Goal: Entertainment & Leisure: Consume media (video, audio)

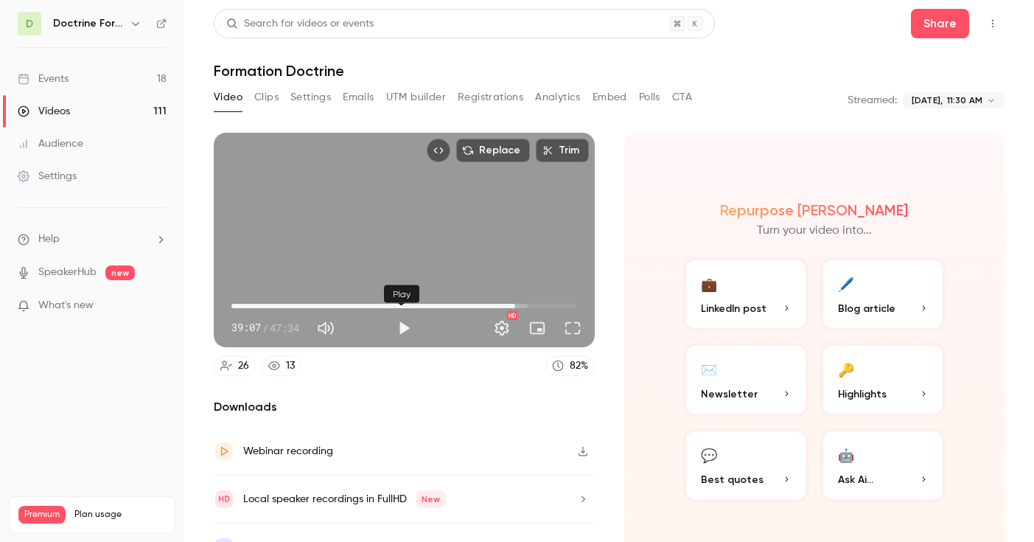
click at [401, 322] on button "Play" at bounding box center [403, 327] width 29 height 29
click at [328, 262] on div "Replace Trim 39:12 39:12 / 47:34 HD" at bounding box center [404, 240] width 381 height 214
click at [509, 304] on span "38:35" at bounding box center [511, 306] width 4 height 4
click at [357, 258] on div "Replace Trim 38:35 38:35 / 47:34 HD" at bounding box center [404, 240] width 381 height 214
click at [395, 239] on div "Replace Trim 38:58 38:58 / 47:34 HD" at bounding box center [404, 240] width 381 height 214
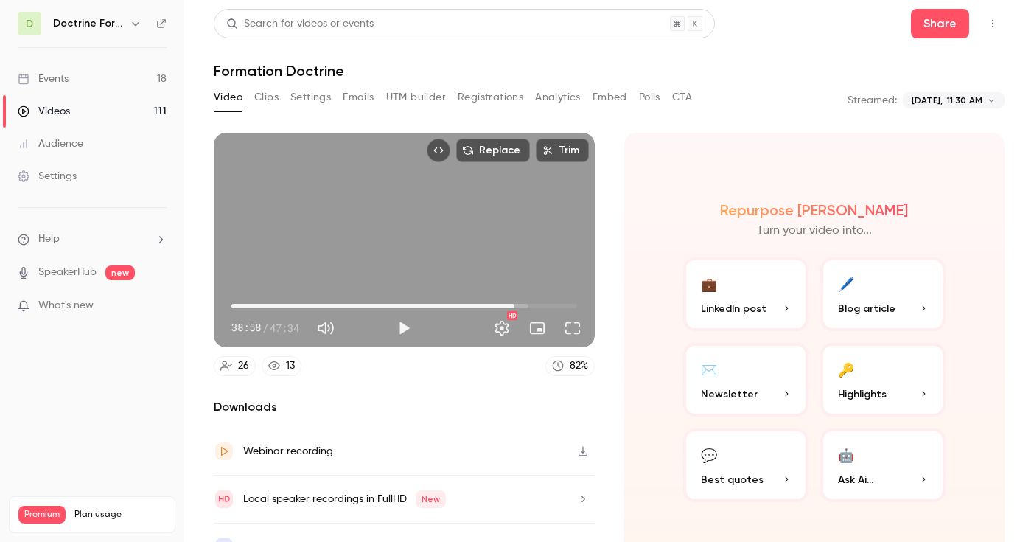
click at [341, 253] on div "Replace Trim 38:58 38:58 / 47:34 HD" at bounding box center [404, 240] width 381 height 214
click at [325, 256] on div "Replace Trim 39:07 39:07 / 47:34 HD" at bounding box center [404, 240] width 381 height 214
click at [404, 328] on button "Play" at bounding box center [403, 327] width 29 height 29
click at [511, 304] on span "38:48" at bounding box center [513, 306] width 4 height 4
click at [374, 223] on div "Replace Trim 39:02 39:02 / 47:34 HD" at bounding box center [404, 240] width 381 height 214
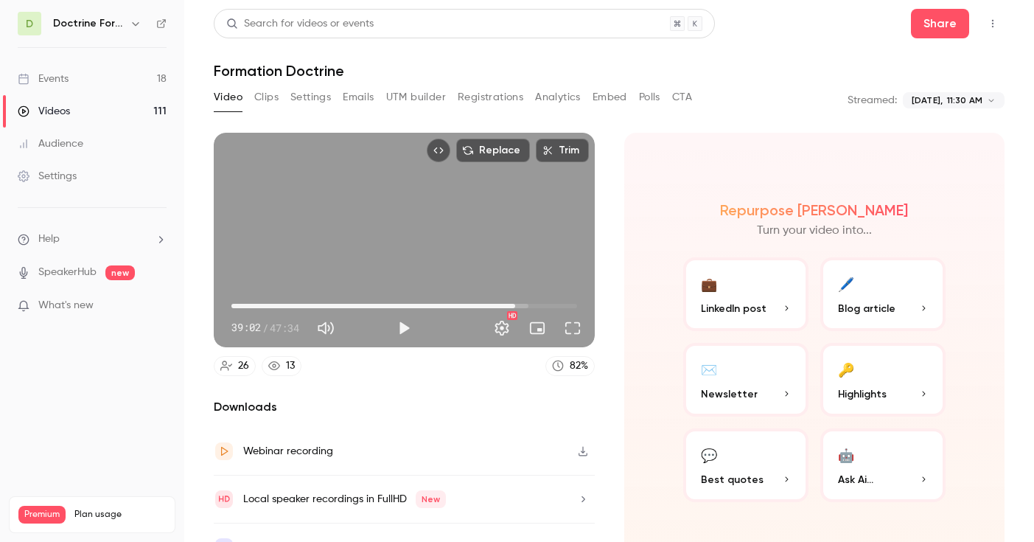
click at [375, 230] on div "Replace Trim 39:02 39:02 / 47:34 HD" at bounding box center [404, 240] width 381 height 214
click at [375, 230] on div "Replace Trim 39:04 39:04 / 47:34 HD" at bounding box center [404, 240] width 381 height 214
click at [469, 236] on div "Replace Trim 39:04 39:04 / 47:34 HD" at bounding box center [404, 240] width 381 height 214
click at [469, 236] on div "Replace Trim 39:05 39:05 / 47:34 HD" at bounding box center [404, 240] width 381 height 214
click at [389, 247] on div "Replace Trim 39:05 39:05 / 47:34 HD" at bounding box center [404, 240] width 381 height 214
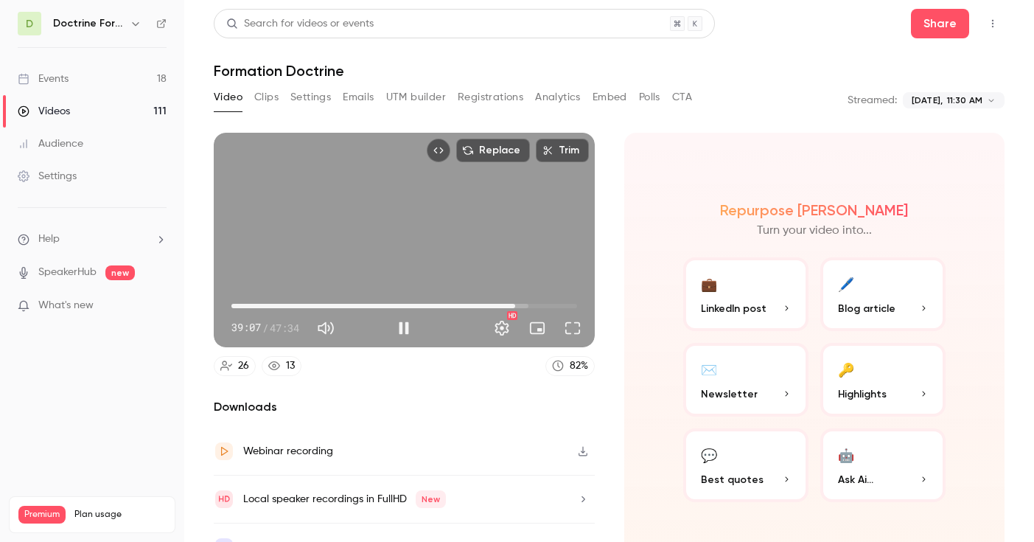
click at [389, 247] on div "Replace Trim 39:07 39:07 / 47:34 HD" at bounding box center [404, 240] width 381 height 214
click at [329, 229] on div "Replace Trim 39:07 39:07 / 47:34 HD" at bounding box center [404, 240] width 381 height 214
click at [315, 225] on div "Replace Trim 39:10 39:10 / 47:34 HD" at bounding box center [404, 240] width 381 height 214
click at [393, 247] on div "Replace Trim 39:10 39:10 / 47:34 HD" at bounding box center [404, 240] width 381 height 214
click at [370, 242] on div "Replace Trim 39:13 39:13 / 47:34 HD" at bounding box center [404, 240] width 381 height 214
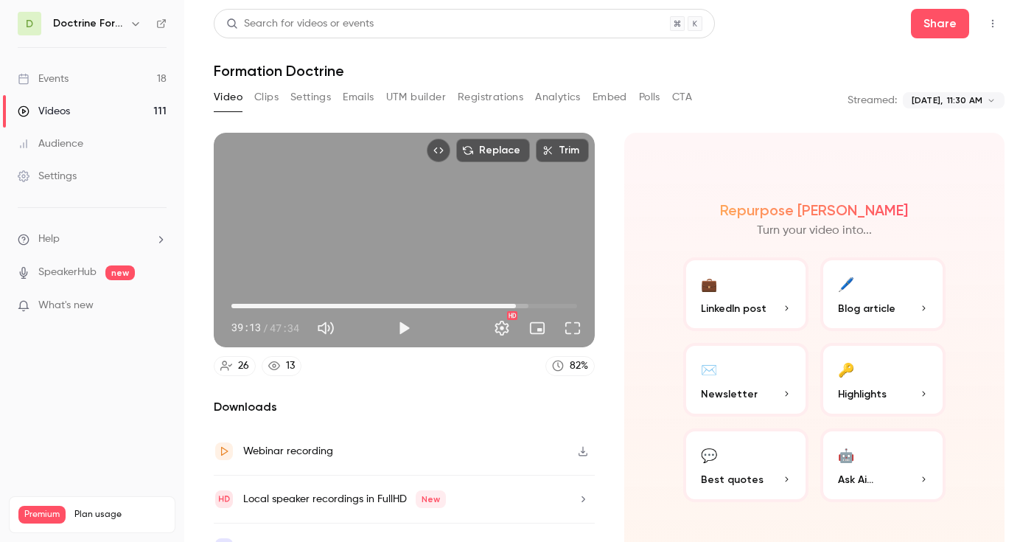
click at [370, 242] on div "Replace Trim 39:13 39:13 / 47:34 HD" at bounding box center [404, 240] width 381 height 214
click at [396, 242] on div "Replace Trim 39:16 39:16 / 47:34 HD" at bounding box center [404, 240] width 381 height 214
type input "******"
click at [566, 328] on button "Full screen" at bounding box center [572, 327] width 29 height 29
click at [567, 326] on button "Full screen" at bounding box center [572, 327] width 29 height 29
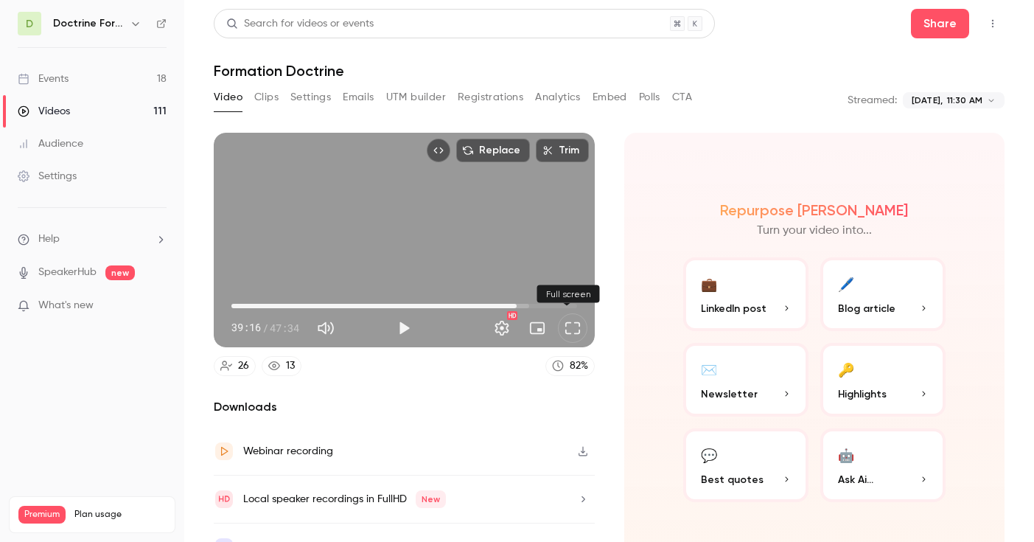
click at [444, 227] on div "Replace Trim 39:16 39:16 / 47:34 HD" at bounding box center [404, 240] width 381 height 214
click at [405, 323] on button "Pause" at bounding box center [403, 327] width 29 height 29
click at [403, 326] on button "Play" at bounding box center [403, 327] width 29 height 29
click at [402, 326] on button "Pause" at bounding box center [403, 327] width 29 height 29
click at [375, 237] on div "Replace Trim 39:27 39:27 / 47:34 HD" at bounding box center [404, 240] width 381 height 214
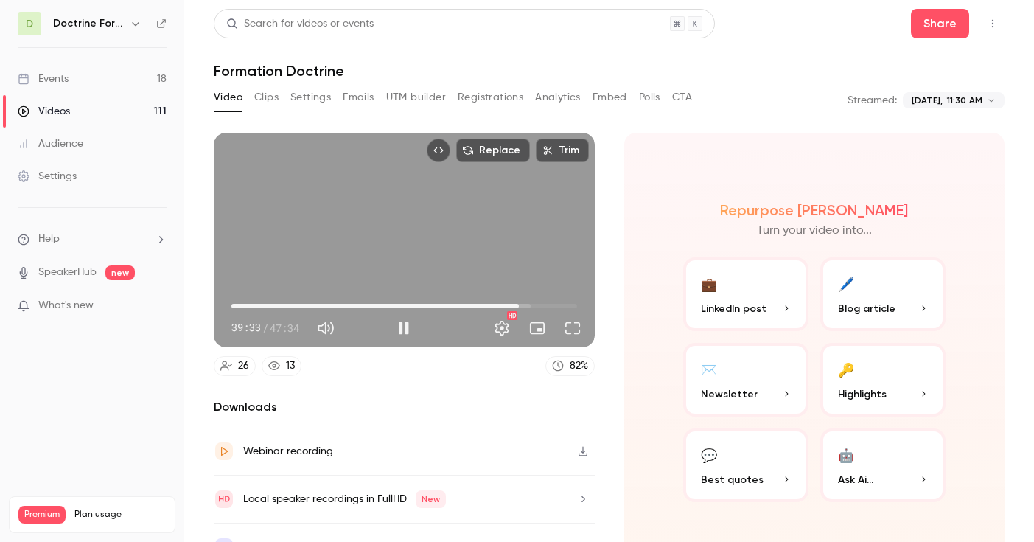
click at [393, 251] on div "Replace Trim 39:33 39:33 / 47:34 HD" at bounding box center [404, 240] width 381 height 214
click at [516, 304] on span "39:33" at bounding box center [518, 306] width 4 height 4
click at [416, 274] on div "Replace Trim 38:48 38:48 / 47:34 HD" at bounding box center [404, 240] width 381 height 214
click at [517, 304] on span "39:43" at bounding box center [519, 306] width 4 height 4
click at [518, 304] on span "39:45" at bounding box center [520, 306] width 4 height 4
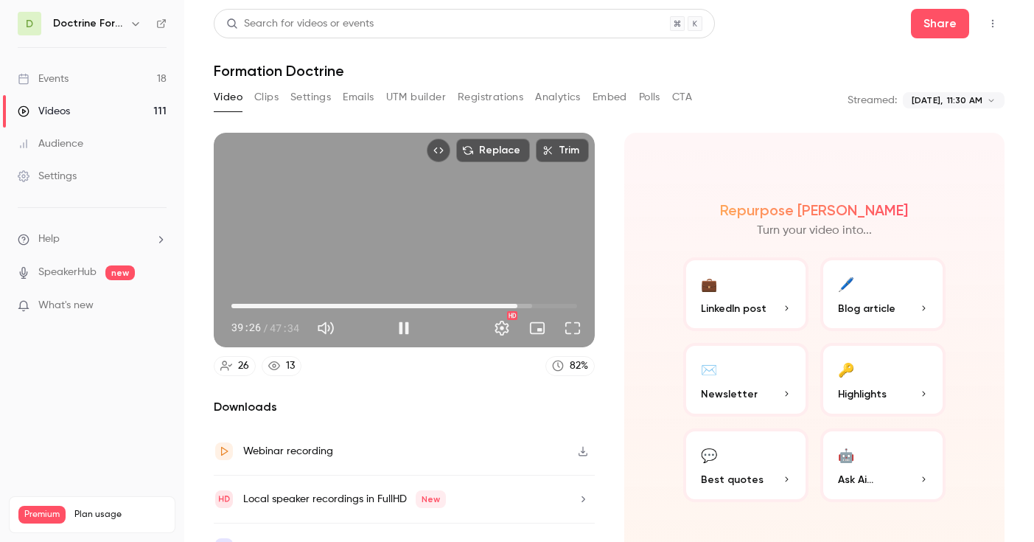
click at [266, 265] on div "Replace Trim 39:26 39:26 / 47:34 HD" at bounding box center [404, 240] width 381 height 214
click at [403, 328] on button "Play" at bounding box center [403, 327] width 29 height 29
click at [421, 265] on div "Replace Trim 39:31 39:31 / 47:34 HD" at bounding box center [404, 240] width 381 height 214
click at [403, 254] on div "Replace Trim 39:31 39:31 / 47:34 HD" at bounding box center [404, 240] width 381 height 214
click at [404, 247] on div "Replace Trim 39:33 39:33 / 47:34 HD" at bounding box center [404, 240] width 381 height 214
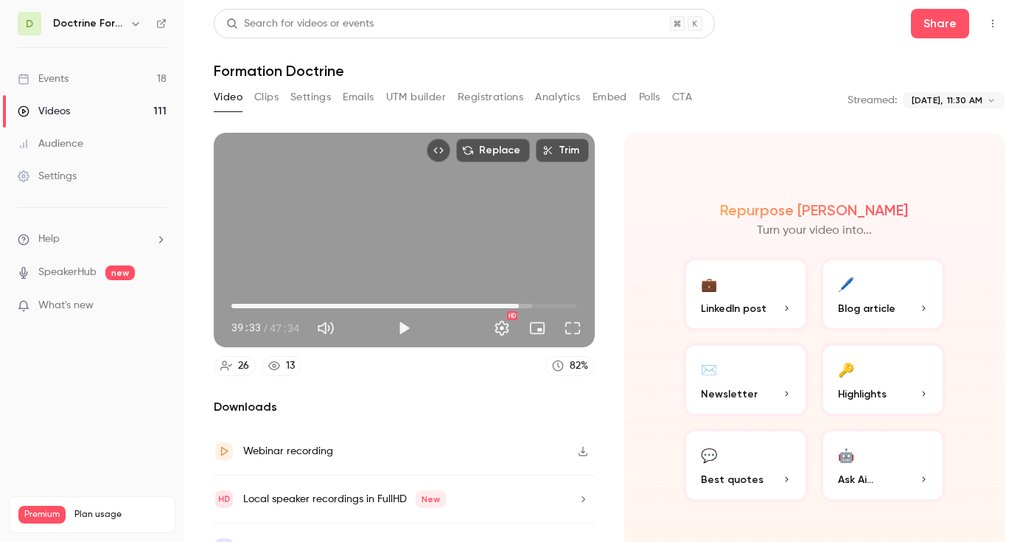
click at [400, 234] on div "Replace Trim 39:33 39:33 / 47:34 HD" at bounding box center [404, 240] width 381 height 214
click at [376, 243] on div "Replace Trim 39:45 39:45 / 47:34 HD" at bounding box center [404, 240] width 381 height 214
click at [373, 250] on div "Replace Trim 39:45 39:45 / 47:34 HD" at bounding box center [404, 240] width 381 height 214
click at [373, 250] on div "Replace Trim 39:46 39:46 / 47:34 HD" at bounding box center [404, 240] width 381 height 214
click at [568, 322] on button "Full screen" at bounding box center [572, 327] width 29 height 29
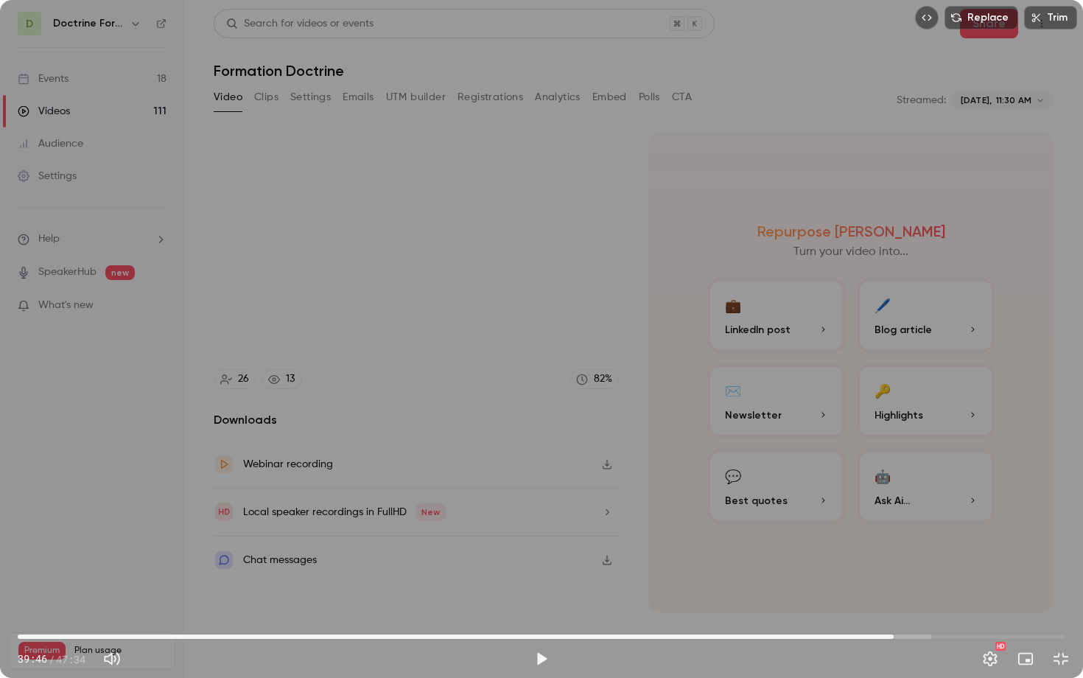
click at [407, 472] on div "Replace Trim 39:46 39:46 / 47:34 HD" at bounding box center [541, 339] width 1083 height 678
click at [477, 372] on div "Replace Trim 40:01 40:01 / 47:34 HD" at bounding box center [541, 339] width 1083 height 678
click at [535, 461] on div "Replace Trim 40:01 40:01 / 47:34 HD" at bounding box center [541, 339] width 1083 height 678
click at [524, 387] on div "Replace Trim 40:09 40:09 / 47:34 HD" at bounding box center [541, 339] width 1083 height 678
click at [900, 541] on span "40:09" at bounding box center [902, 636] width 4 height 4
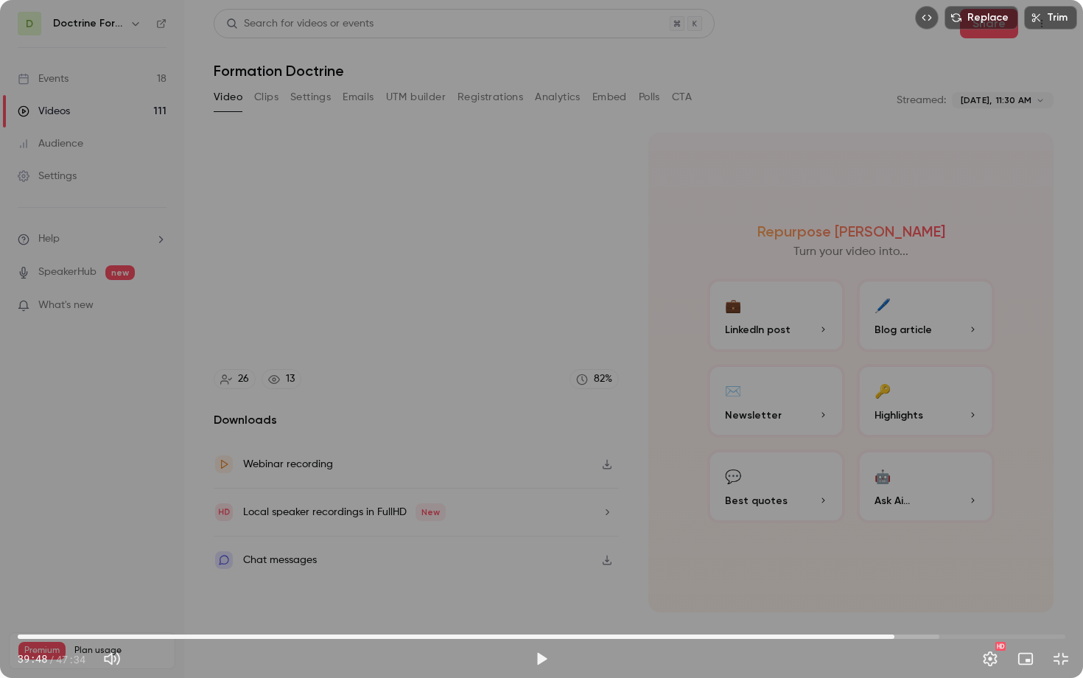
click at [427, 412] on div "Replace Trim 39:48 39:48 / 47:34 HD" at bounding box center [541, 339] width 1083 height 678
click at [583, 357] on div "Replace Trim 40:02 40:02 / 47:34 HD" at bounding box center [541, 339] width 1083 height 678
click at [407, 311] on div "Replace Trim 40:02 40:02 / 47:34 HD" at bounding box center [541, 339] width 1083 height 678
click at [341, 322] on div "Replace Trim 40:10 40:10 / 47:34 HD" at bounding box center [541, 339] width 1083 height 678
click at [620, 469] on div "Replace Trim 40:10 40:10 / 47:34 HD" at bounding box center [541, 339] width 1083 height 678
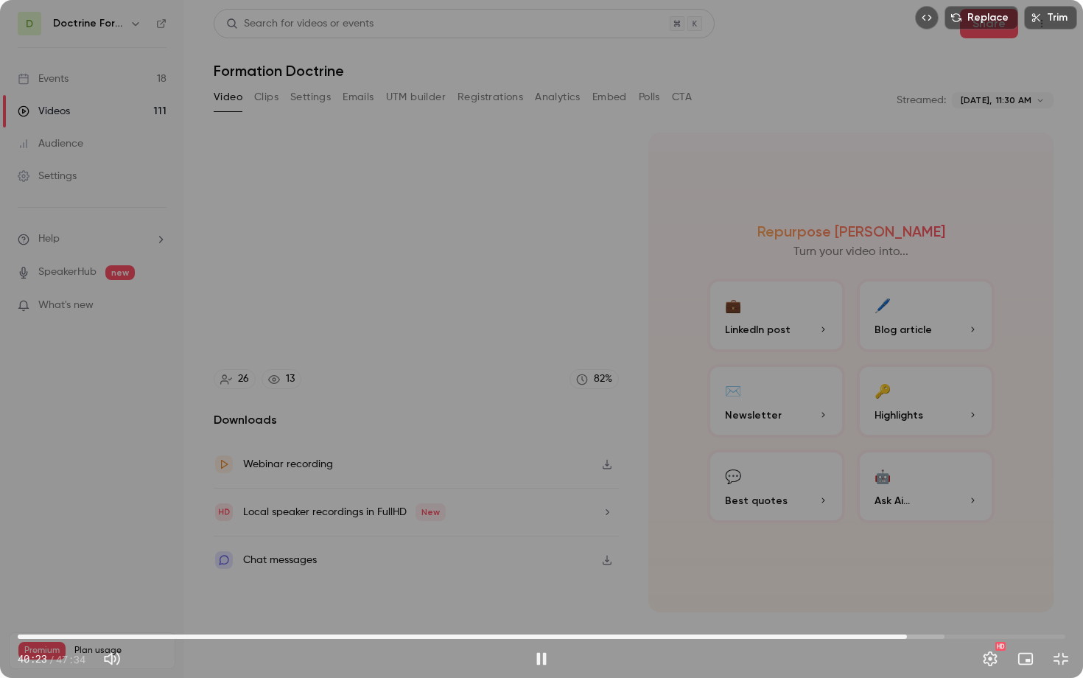
click at [410, 466] on div "Replace Trim 40:23 40:23 / 47:34 HD" at bounding box center [541, 339] width 1083 height 678
click at [905, 541] on span "40:23" at bounding box center [907, 636] width 4 height 4
click at [735, 466] on div "Replace Trim 40:04 40:04 / 47:34 HD" at bounding box center [541, 339] width 1083 height 678
click at [673, 480] on div "Replace Trim 40:13 40:13 / 47:34 HD" at bounding box center [541, 339] width 1083 height 678
click at [235, 387] on div "Replace Trim 40:13 40:13 / 47:34 HD" at bounding box center [541, 339] width 1083 height 678
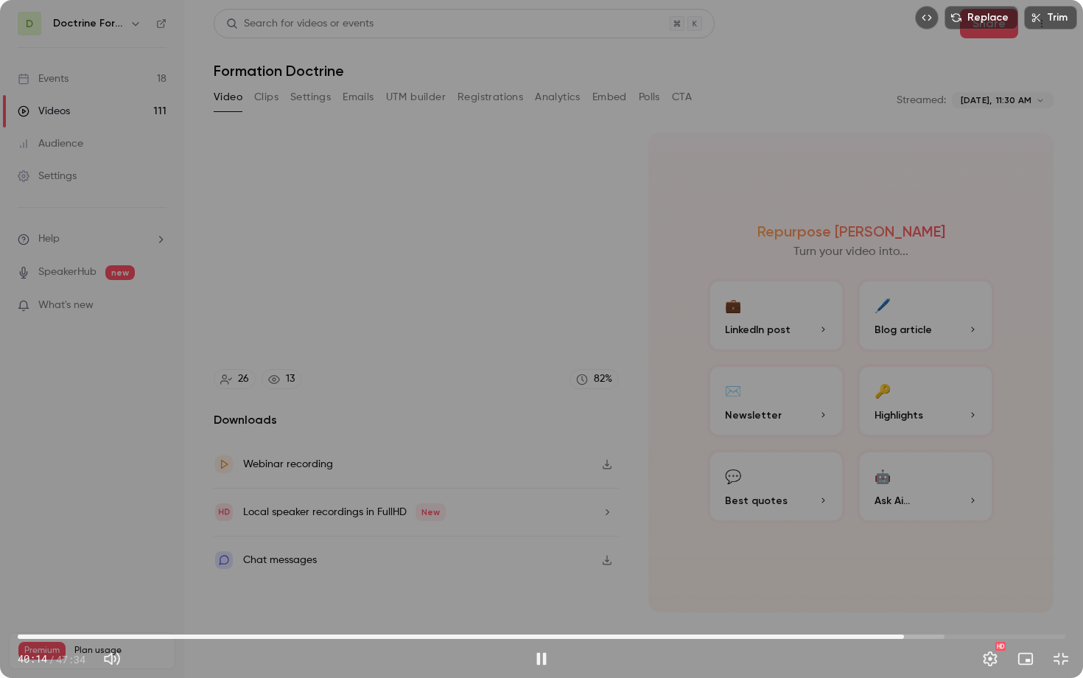
click at [253, 342] on div "Replace Trim 40:14 40:14 / 47:34 HD" at bounding box center [541, 339] width 1083 height 678
click at [584, 432] on div "Replace Trim 40:14 40:14 / 47:34 HD" at bounding box center [541, 339] width 1083 height 678
click at [570, 439] on div "Replace Trim 40:17 40:17 / 47:34 HD" at bounding box center [541, 339] width 1083 height 678
click at [431, 248] on div "Replace Trim 40:17 40:17 / 47:34 HD" at bounding box center [541, 339] width 1083 height 678
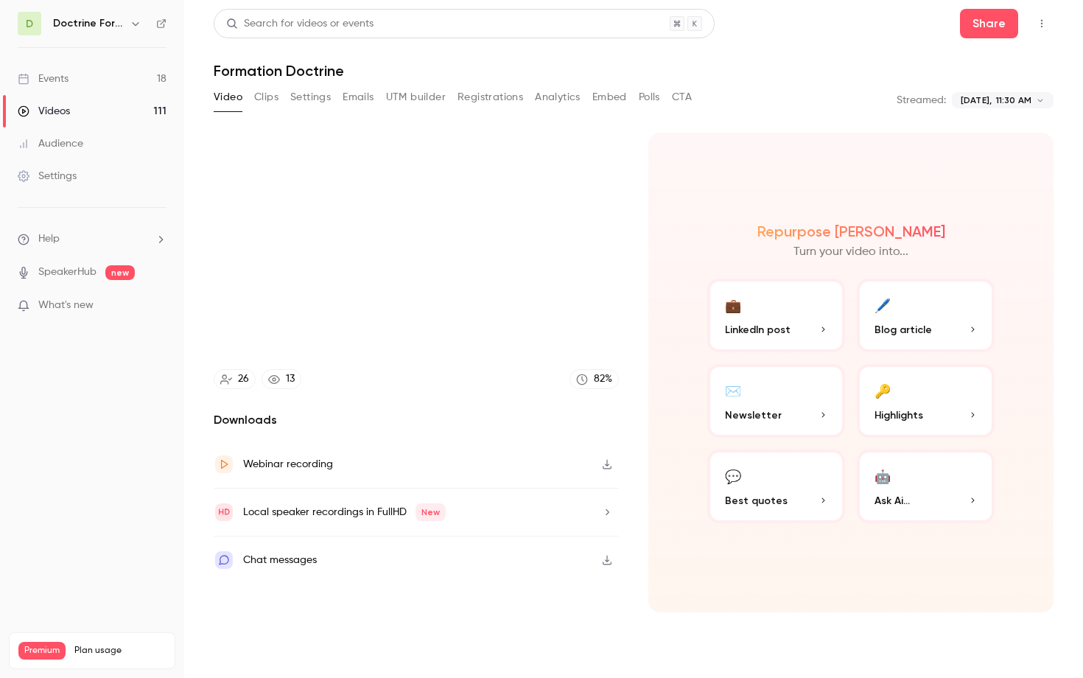
click at [431, 248] on video at bounding box center [541, 339] width 1083 height 678
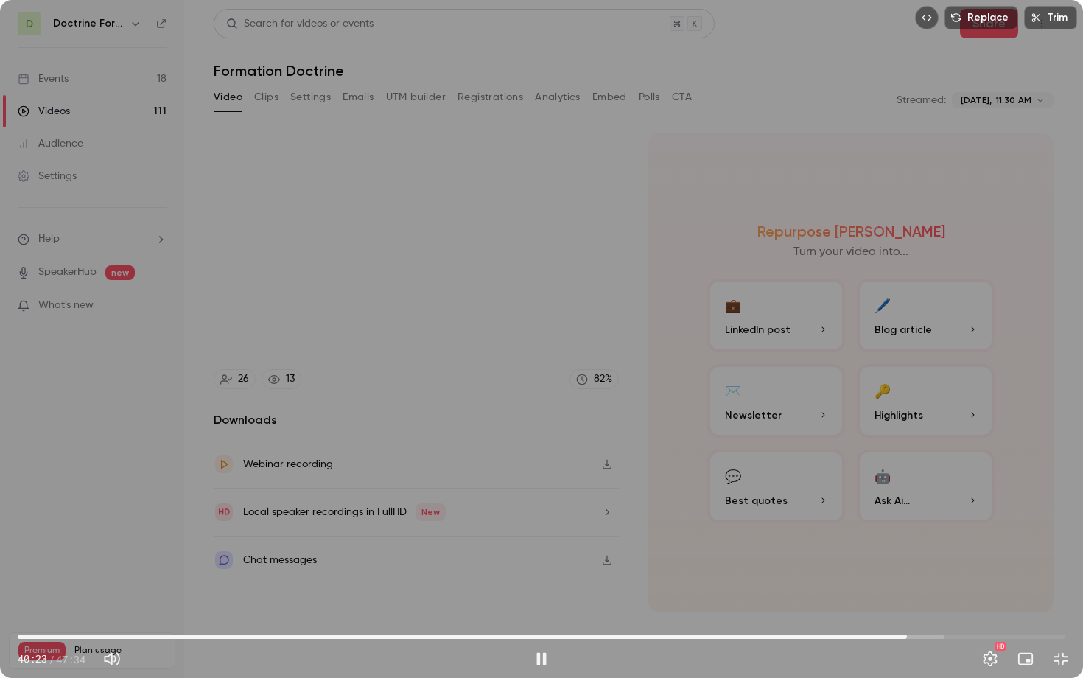
click at [345, 368] on div "Replace Trim 40:23 40:23 / 47:34 HD" at bounding box center [541, 339] width 1083 height 678
click at [905, 541] on span "40:23" at bounding box center [907, 636] width 4 height 4
click at [882, 541] on div "Replace Trim 40:14 40:14 / 47:34 HD" at bounding box center [541, 339] width 1083 height 678
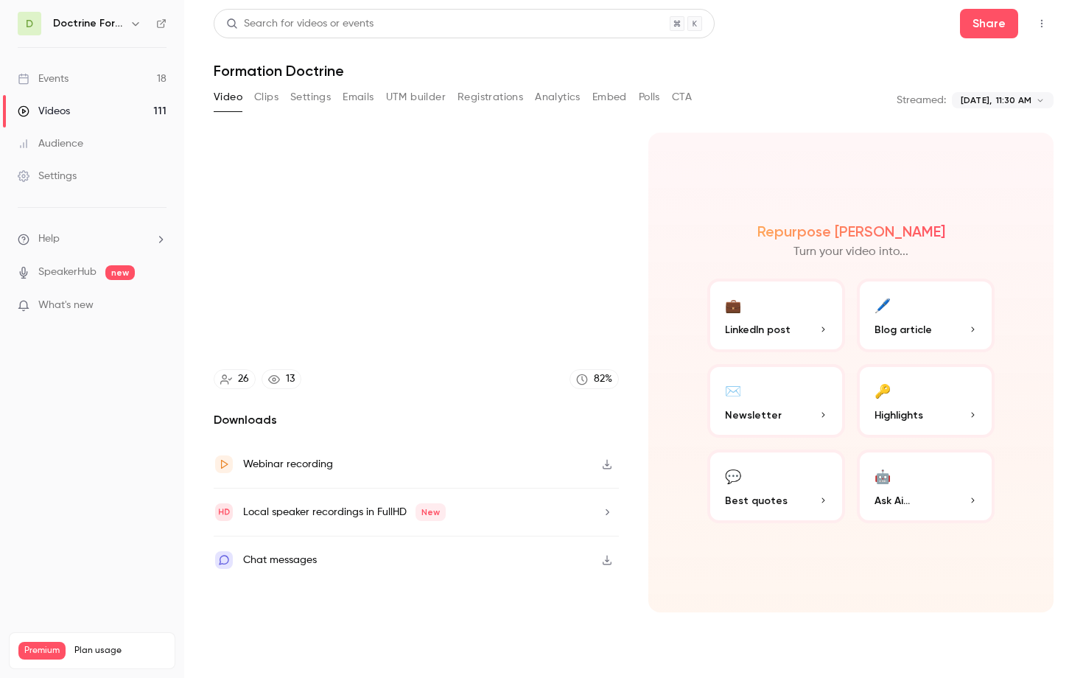
click at [882, 541] on video at bounding box center [541, 339] width 1083 height 678
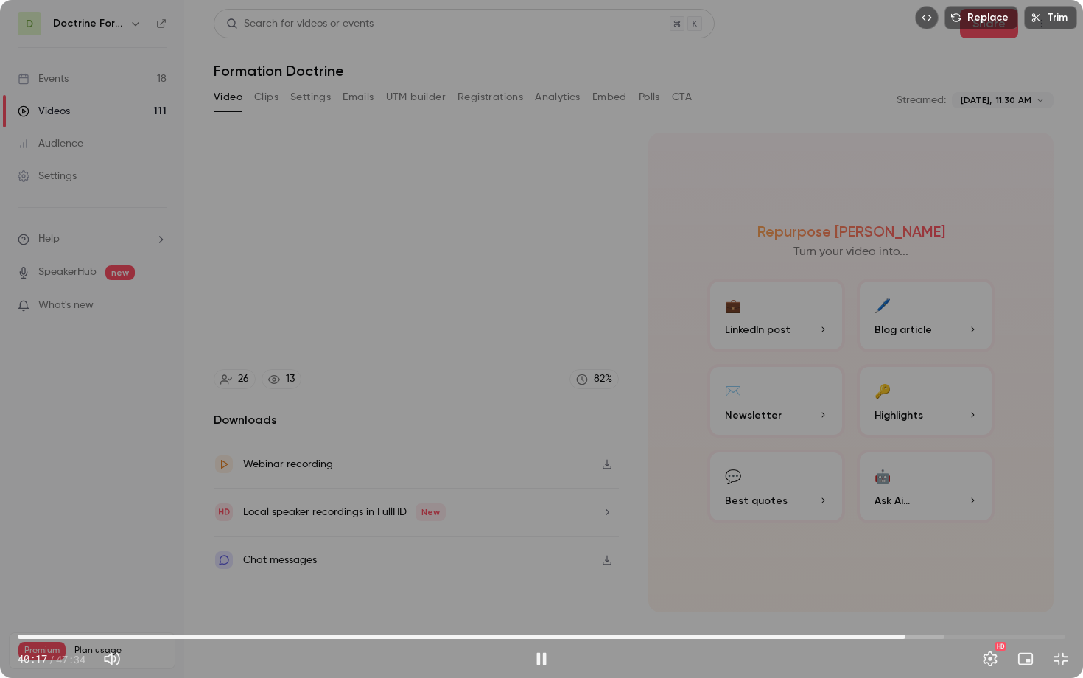
click at [819, 529] on div "Replace Trim 40:17 40:17 / 47:34 HD" at bounding box center [541, 339] width 1083 height 678
click at [816, 528] on div "Replace Trim 40:18 40:18 / 47:34 HD" at bounding box center [541, 339] width 1083 height 678
click at [816, 528] on div "Replace Trim 40:19 40:19 / 47:34 HD" at bounding box center [541, 339] width 1083 height 678
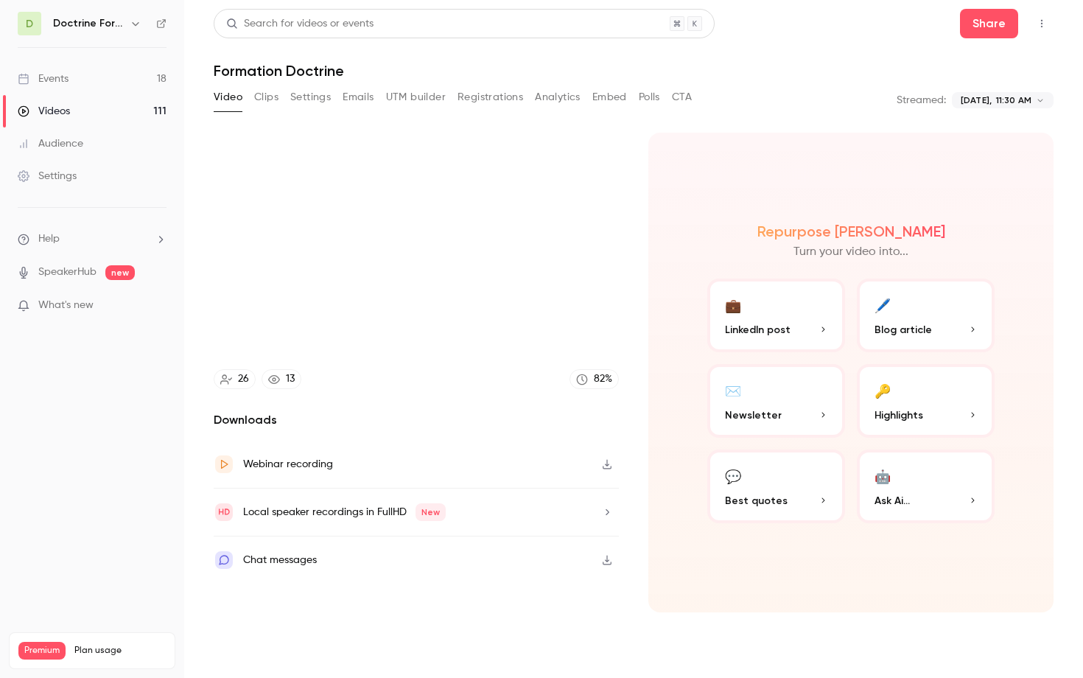
click at [816, 528] on div "Replace Trim 40:19 40:19 / 47:34 HD" at bounding box center [541, 339] width 1083 height 678
click at [816, 528] on video at bounding box center [541, 339] width 1083 height 678
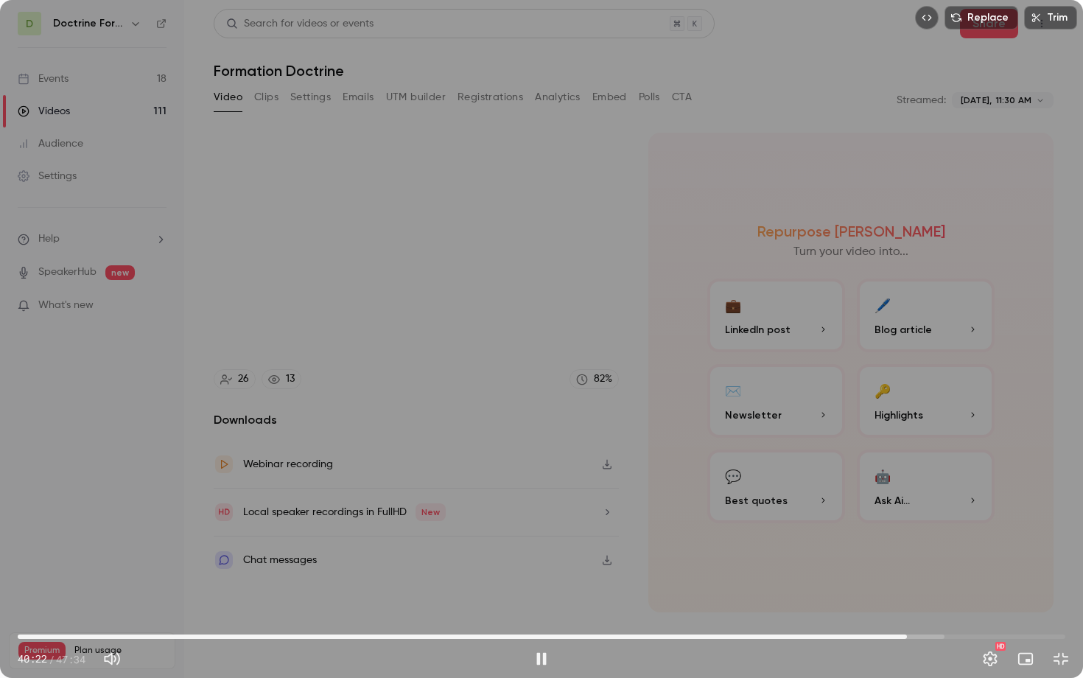
click at [905, 541] on span "40:22" at bounding box center [907, 636] width 4 height 4
click at [826, 508] on div "Replace Trim 40:07 40:07 / 47:34 HD" at bounding box center [541, 339] width 1083 height 678
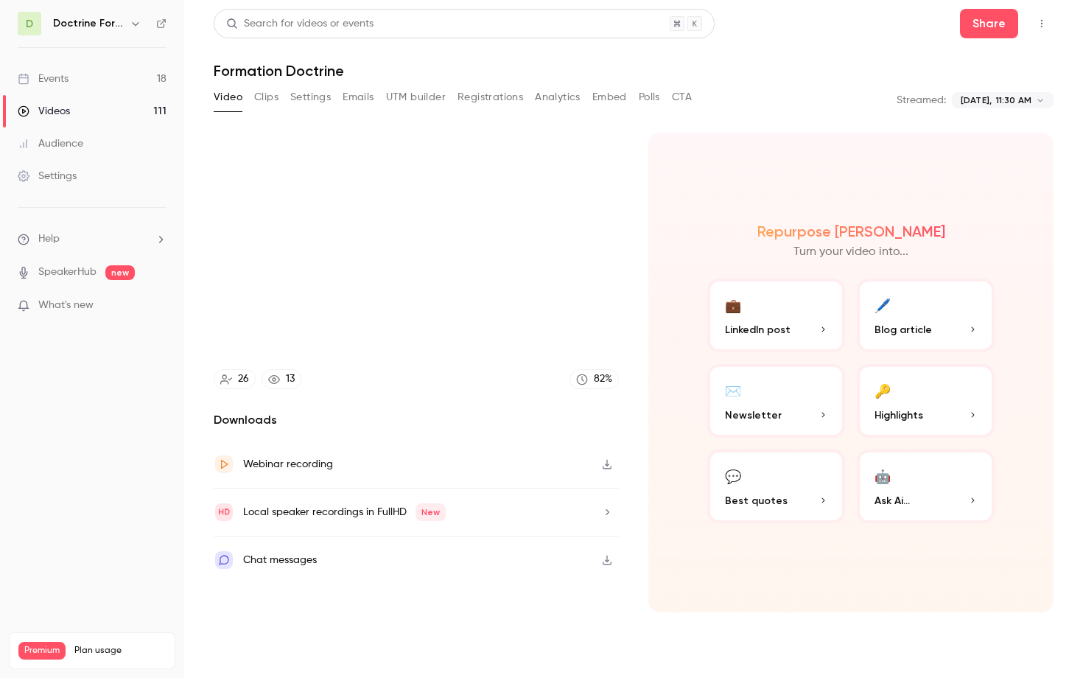
click at [826, 508] on video at bounding box center [541, 339] width 1083 height 678
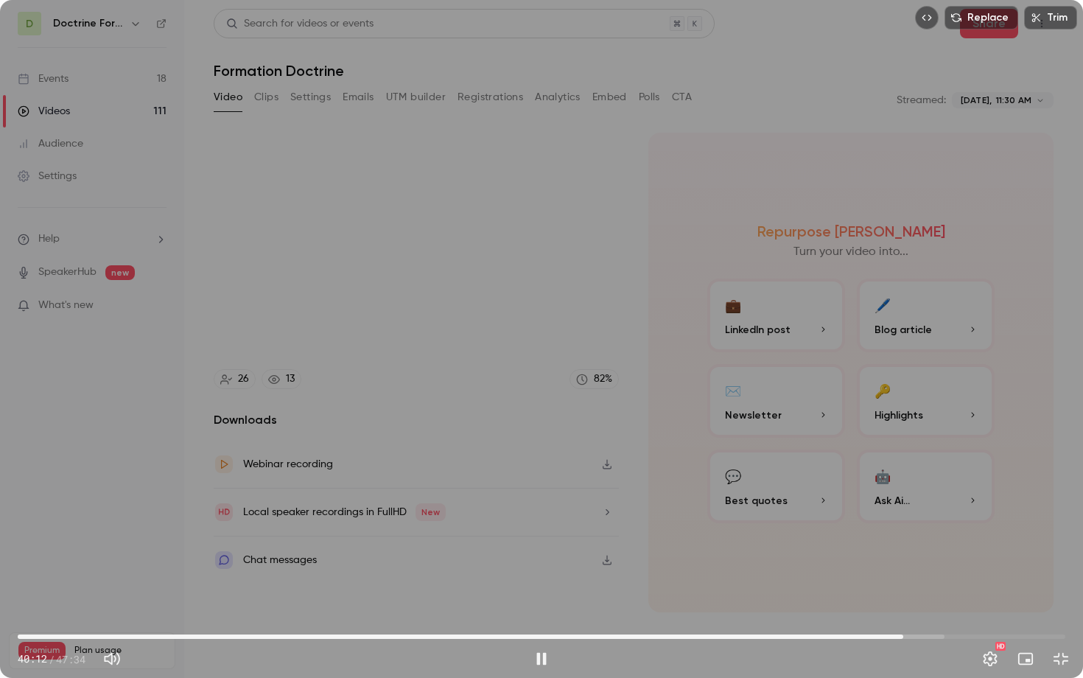
click at [763, 446] on div "Replace Trim 40:12 40:12 / 47:34 HD" at bounding box center [541, 339] width 1083 height 678
click at [518, 365] on div "Replace Trim 40:13 40:13 / 47:34 HD" at bounding box center [541, 339] width 1083 height 678
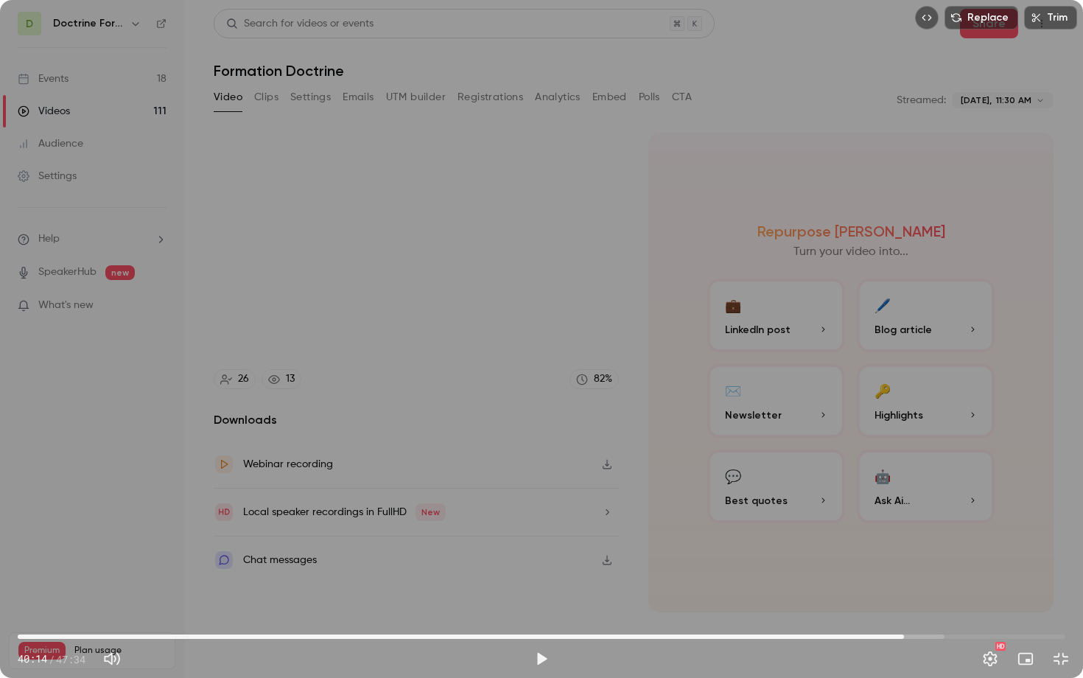
click at [518, 365] on div "Replace Trim 40:14 40:14 / 47:34 HD" at bounding box center [541, 339] width 1083 height 678
click at [526, 352] on div "Replace Trim 40:16 40:16 / 47:34 HD" at bounding box center [541, 339] width 1083 height 678
click at [526, 352] on div "Replace Trim 40:17 40:17 / 47:34 HD" at bounding box center [541, 339] width 1083 height 678
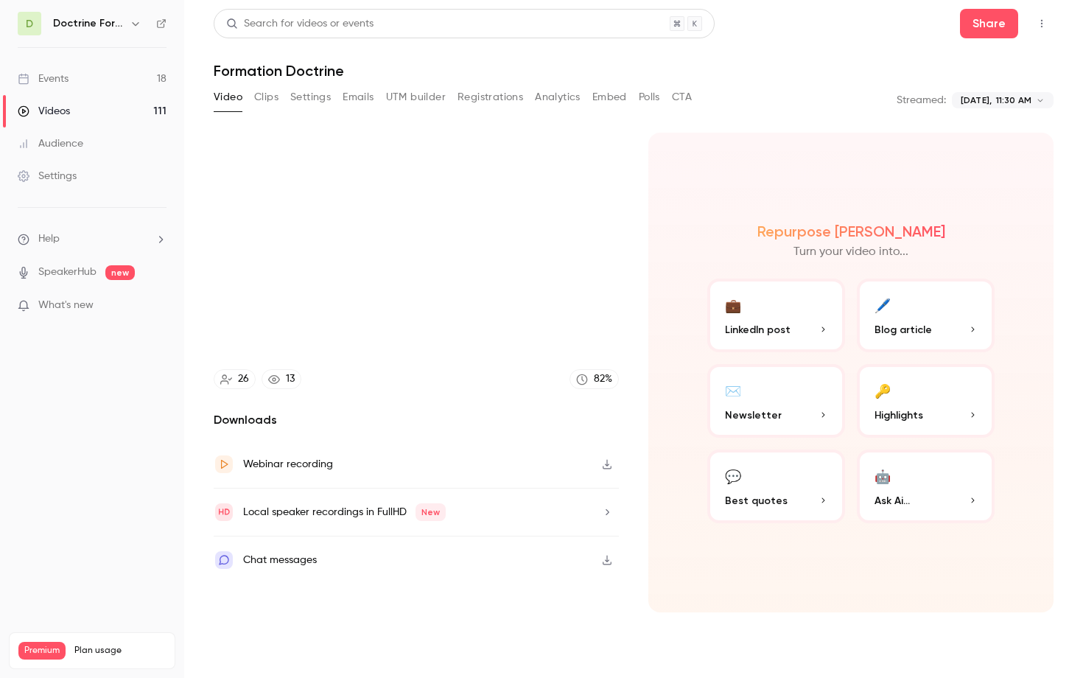
click at [526, 352] on video at bounding box center [541, 339] width 1083 height 678
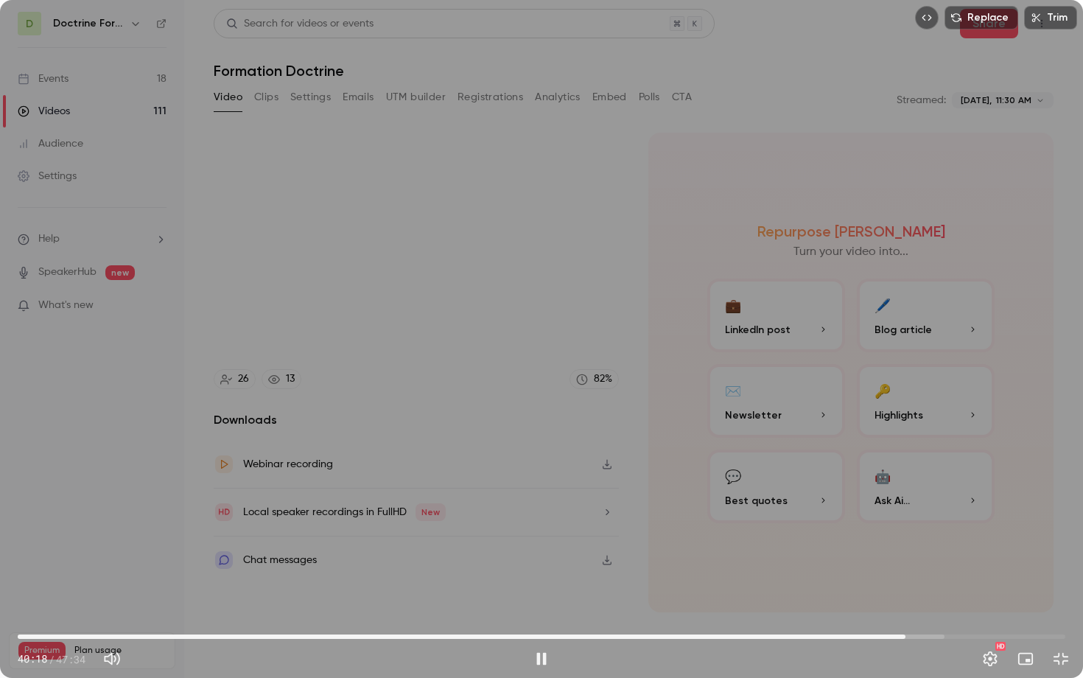
click at [530, 392] on div "Replace Trim 40:18 40:18 / 47:34 HD" at bounding box center [541, 339] width 1083 height 678
click at [531, 362] on div "Replace Trim 40:19 40:19 / 47:34 HD" at bounding box center [541, 339] width 1083 height 678
click at [531, 371] on div "Replace Trim 40:19 40:19 / 47:34 HD" at bounding box center [541, 339] width 1083 height 678
click at [535, 357] on div "Replace Trim 40:19 40:19 / 47:34 HD" at bounding box center [541, 339] width 1083 height 678
click at [535, 357] on div at bounding box center [542, 339] width 74 height 74
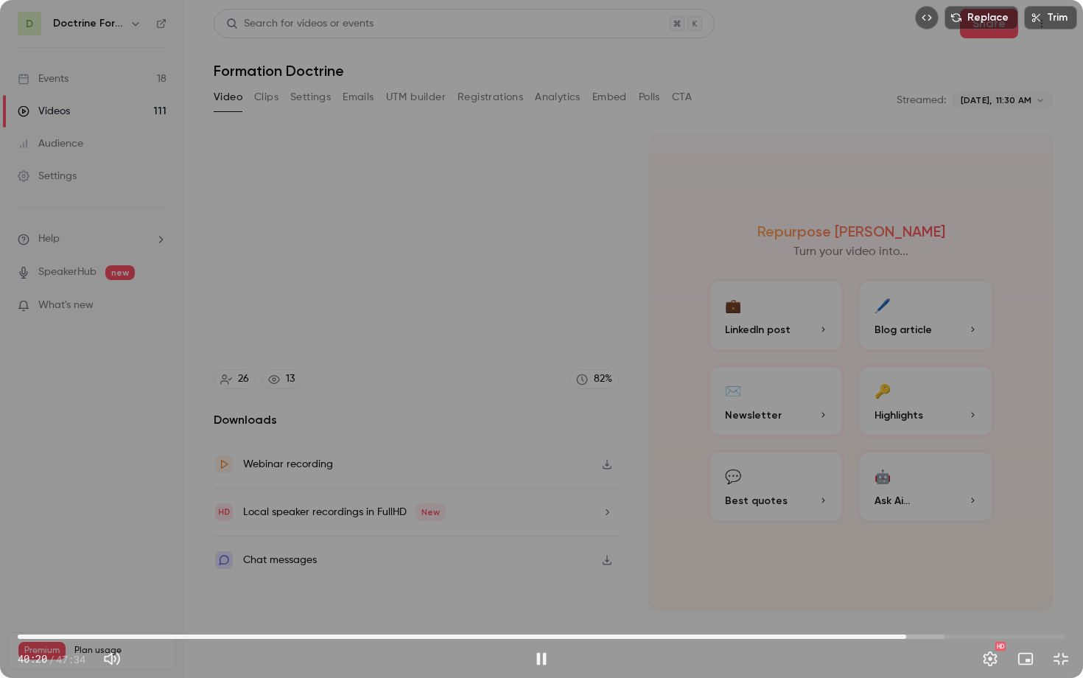
click at [542, 322] on div "Replace Trim 40:20 40:20 / 47:34 HD" at bounding box center [541, 339] width 1083 height 678
click at [442, 353] on div "Replace Trim 40:20 40:20 / 47:34 HD" at bounding box center [541, 339] width 1083 height 678
click at [648, 448] on div "Replace Trim 40:24 40:24 / 47:34 HD" at bounding box center [541, 339] width 1083 height 678
click at [659, 414] on div "Replace Trim 40:29 40:29 / 47:34 HD" at bounding box center [541, 339] width 1083 height 678
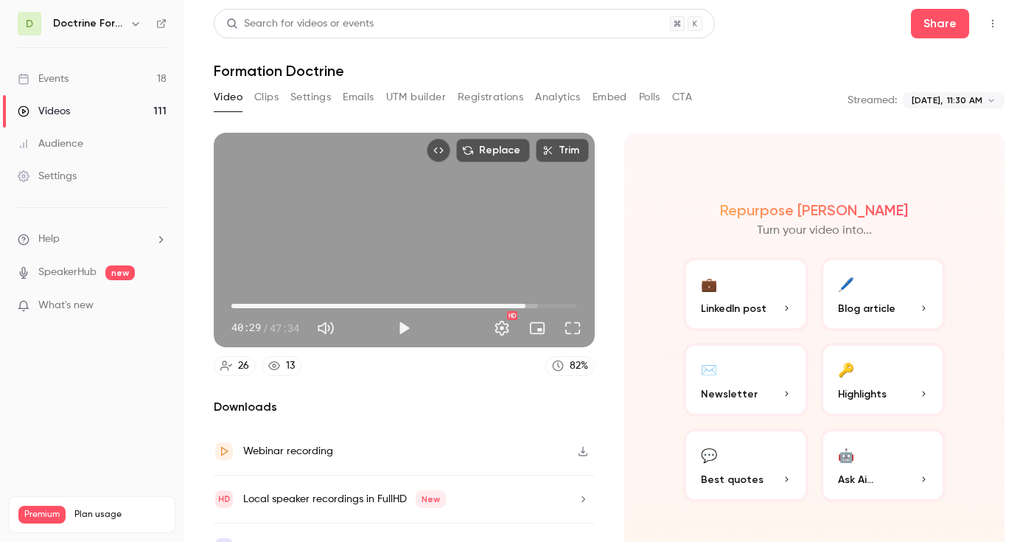
click at [573, 326] on button "Full screen" at bounding box center [572, 327] width 29 height 29
click at [570, 325] on button "Full screen" at bounding box center [572, 327] width 29 height 29
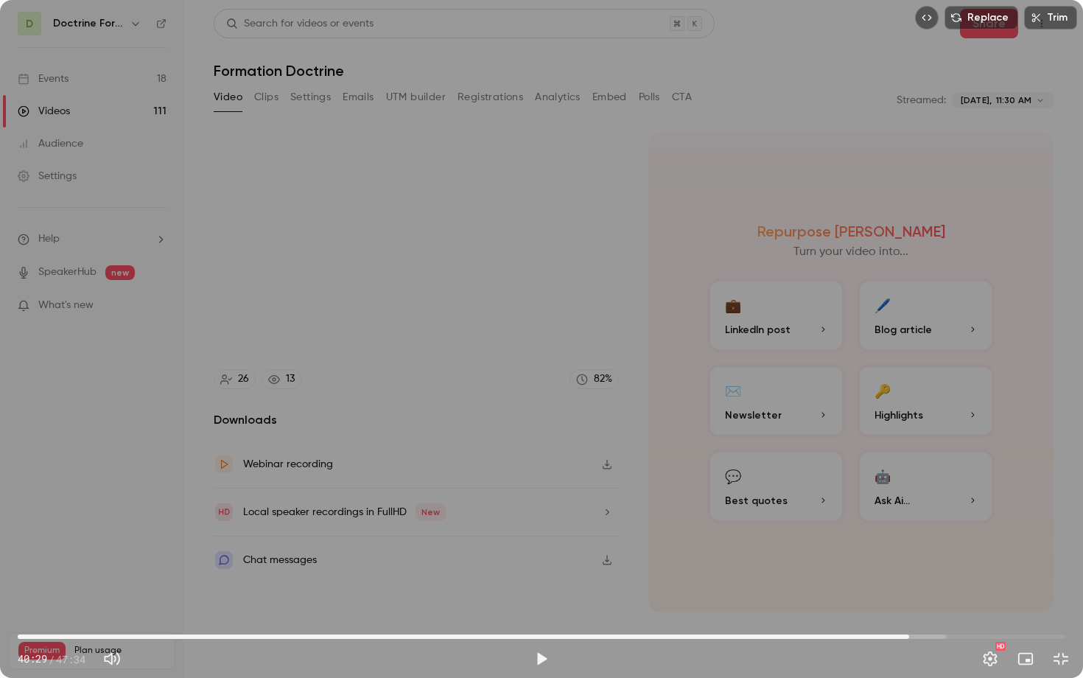
click at [456, 195] on div "Replace Trim 40:29 40:29 / 47:34 HD" at bounding box center [541, 339] width 1083 height 678
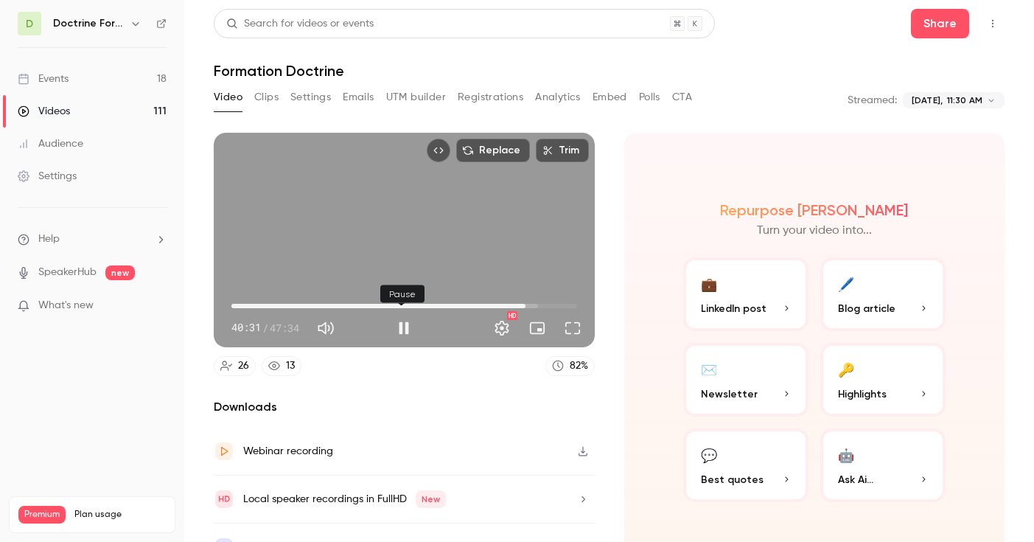
click at [398, 328] on button "Pause" at bounding box center [403, 327] width 29 height 29
type input "******"
